Goal: Transaction & Acquisition: Book appointment/travel/reservation

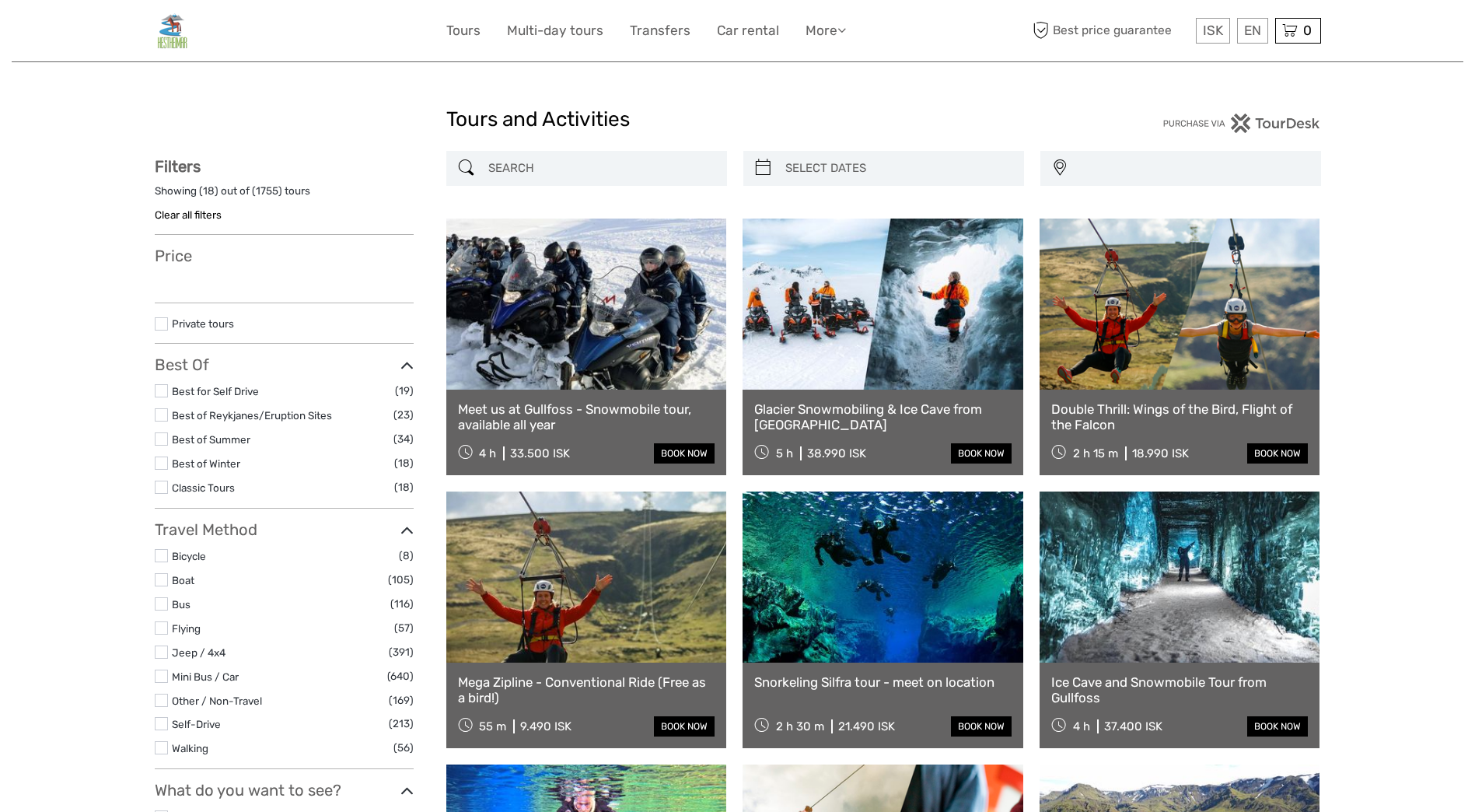
select select
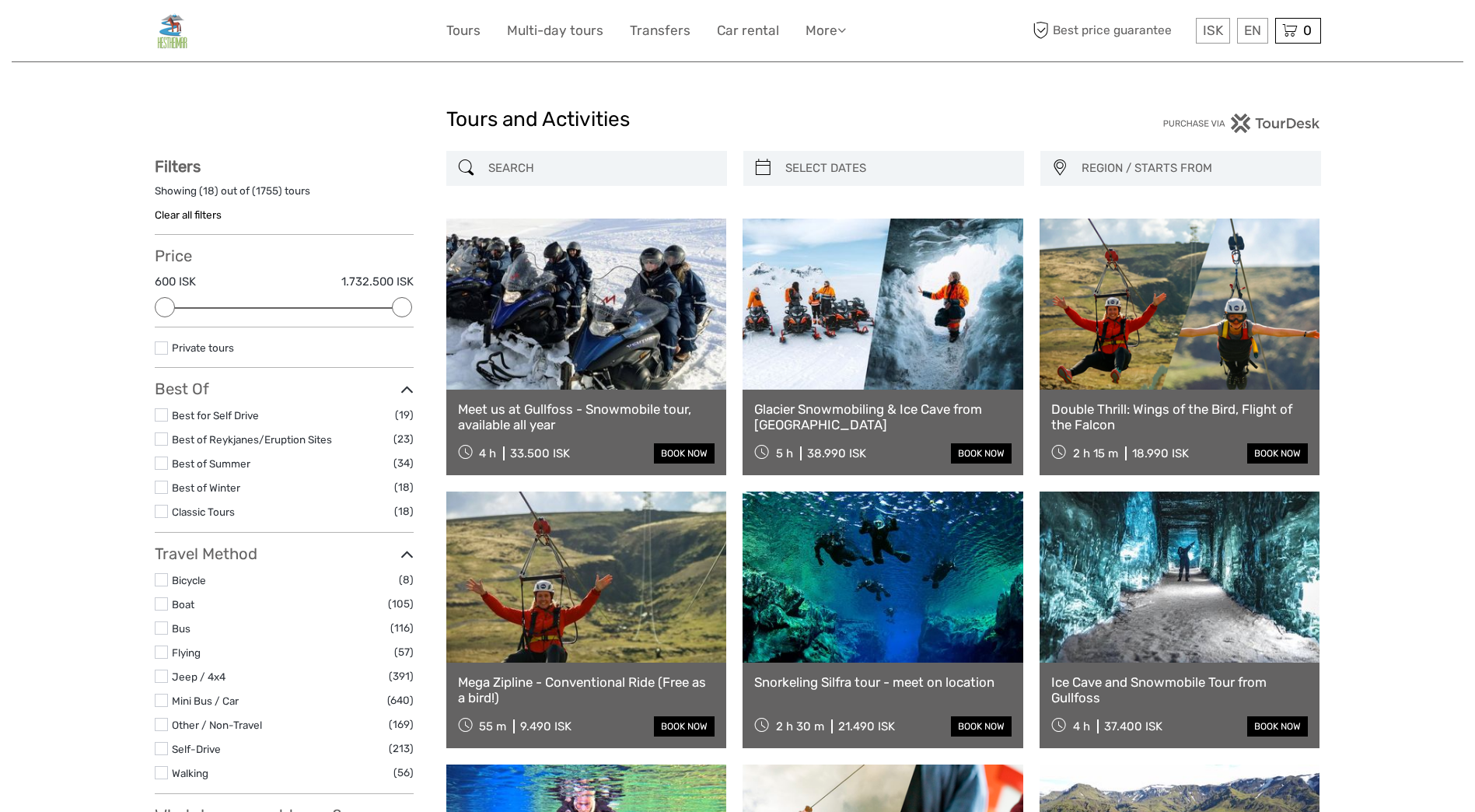
click at [1131, 333] on link at bounding box center [1180, 304] width 280 height 171
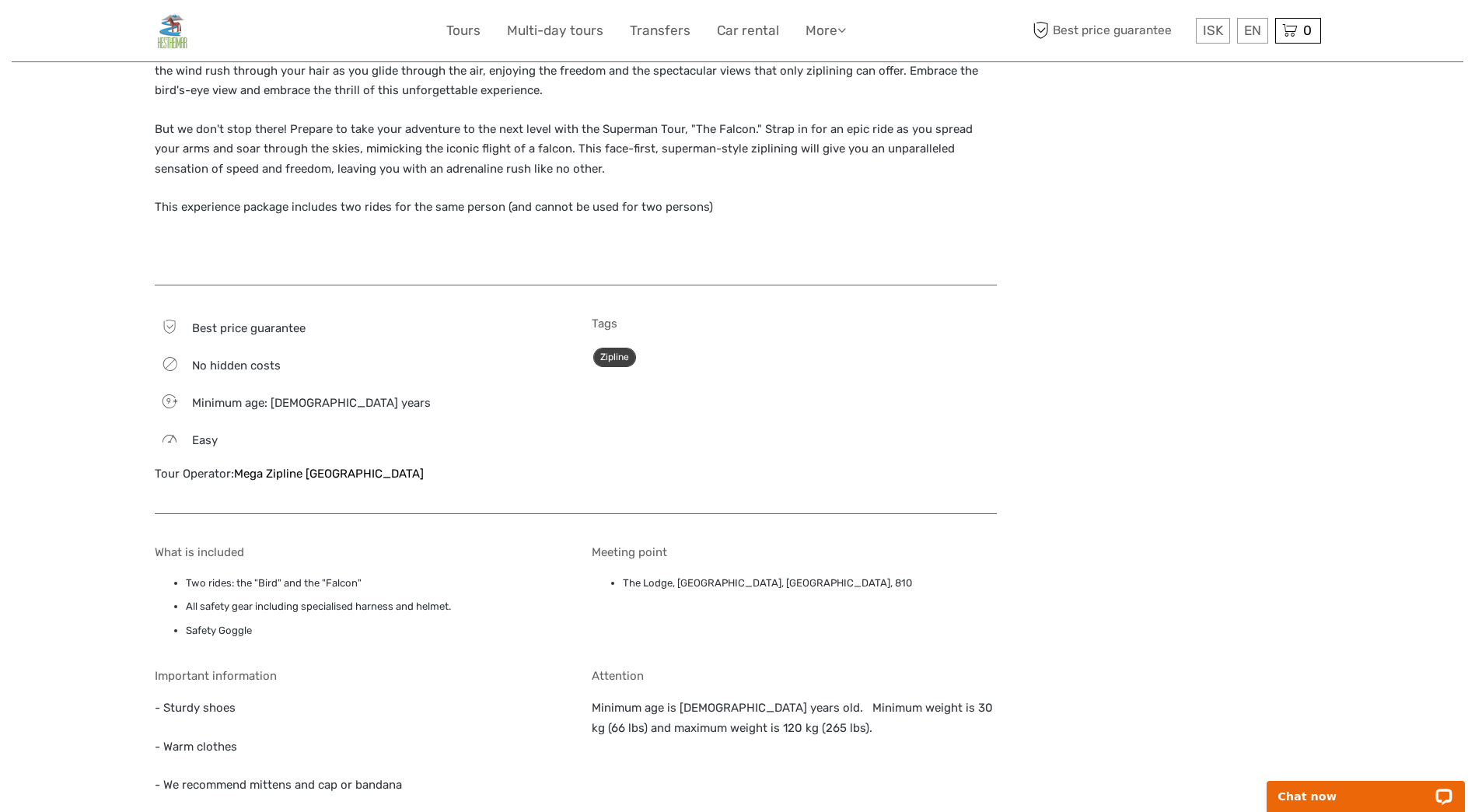
scroll to position [855, 0]
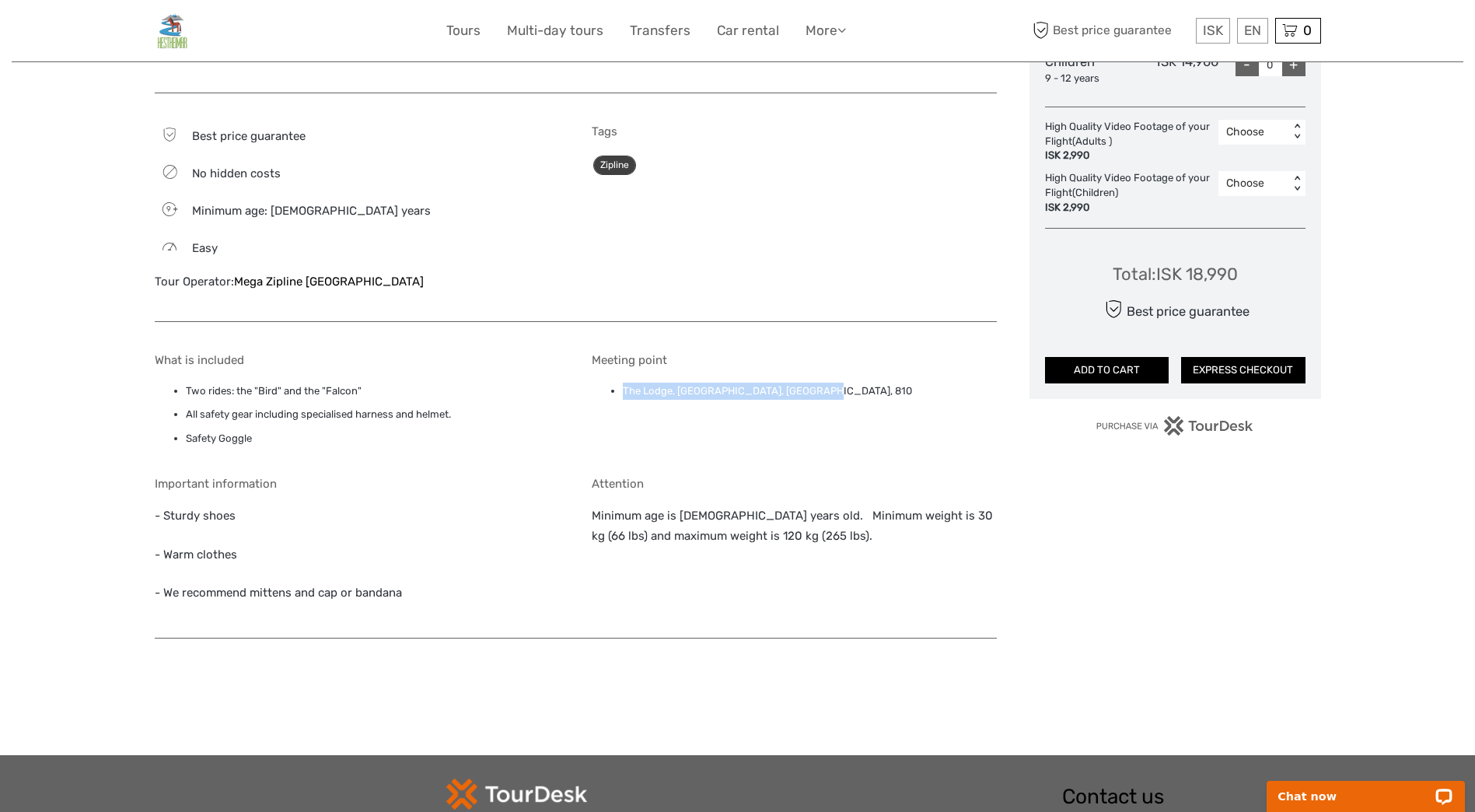
drag, startPoint x: 620, startPoint y: 391, endPoint x: 815, endPoint y: 402, distance: 195.3
click at [815, 402] on div "Meeting point The Lodge, Reykjadalur, Hveragerði, 810" at bounding box center [794, 403] width 405 height 100
copy li "The Lodge, Reykjadalur, Hveragerði, 810"
